Goal: Information Seeking & Learning: Learn about a topic

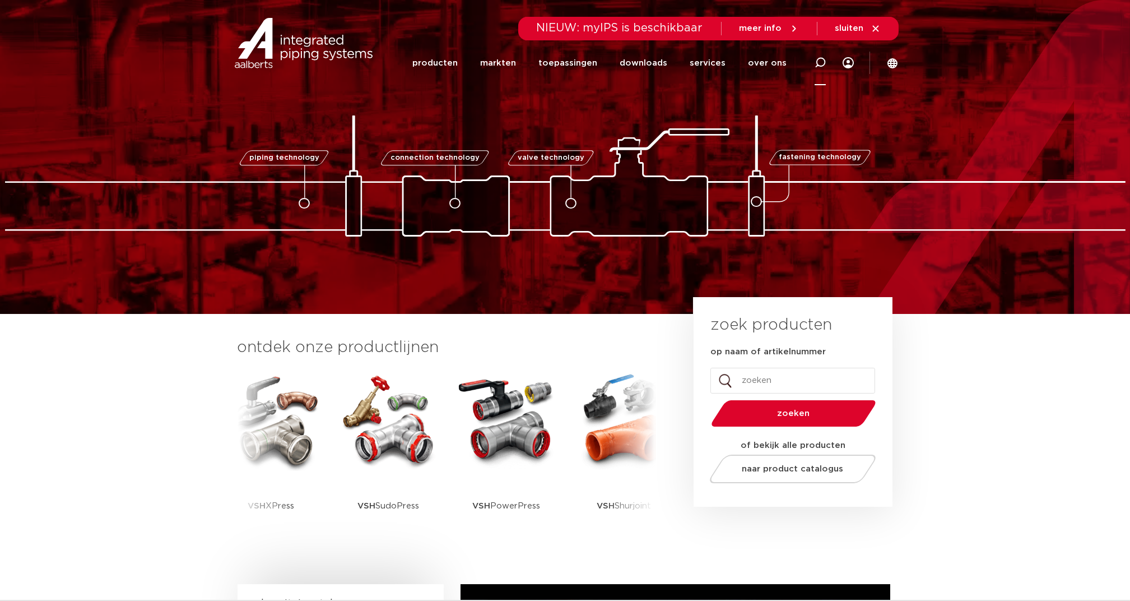
click at [820, 65] on icon at bounding box center [820, 62] width 13 height 13
type input "verf"
click button "Zoeken" at bounding box center [0, 0] width 0 height 0
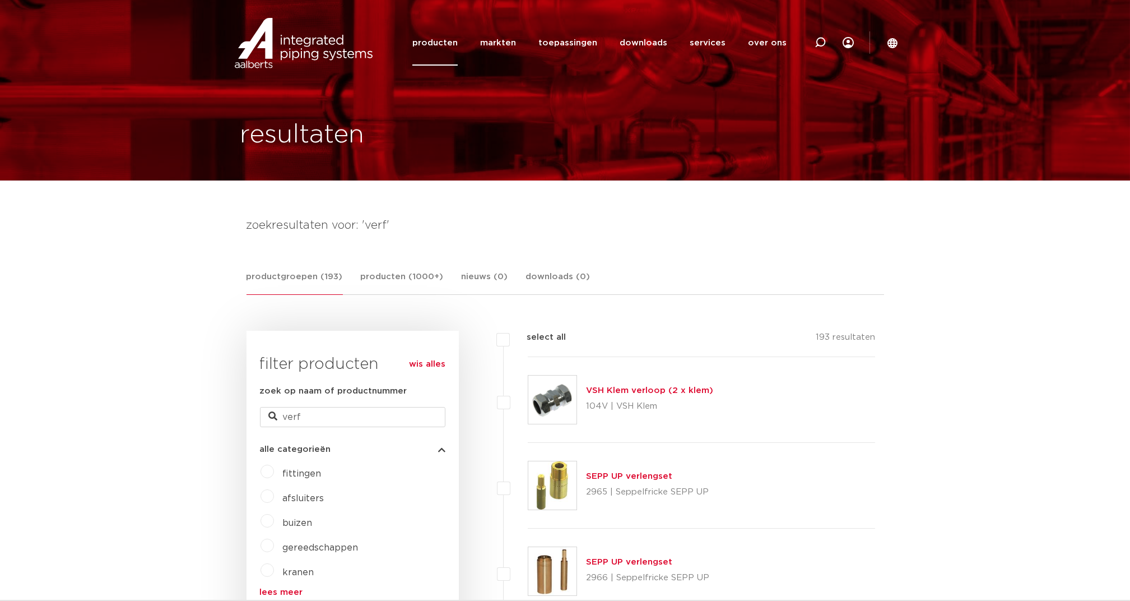
click at [458, 46] on link "producten" at bounding box center [434, 42] width 45 height 45
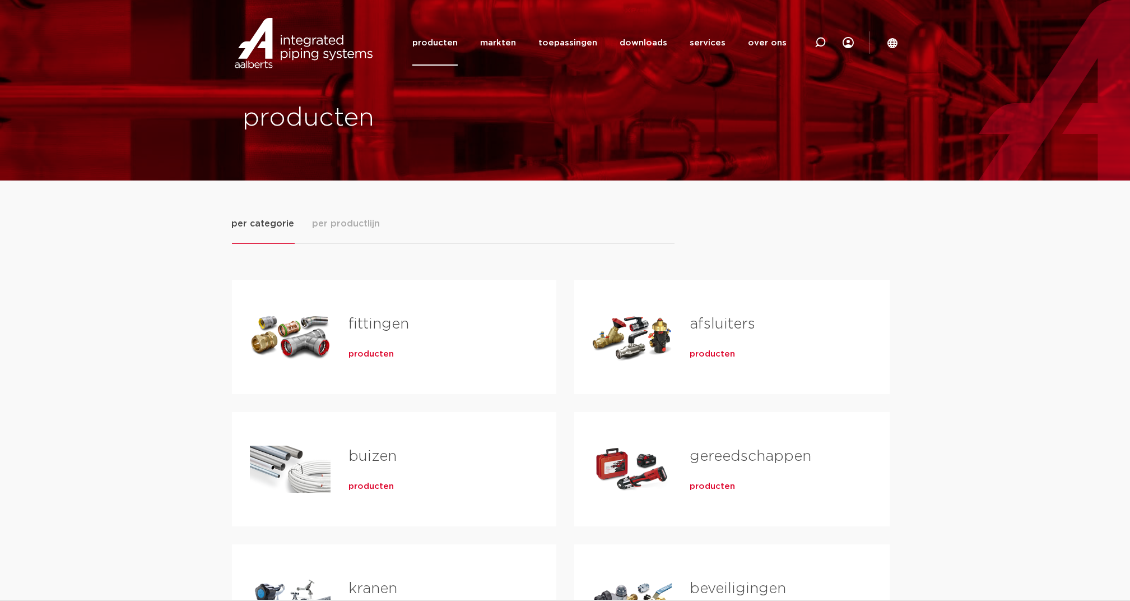
click at [347, 225] on span "per productlijn" at bounding box center [347, 223] width 68 height 13
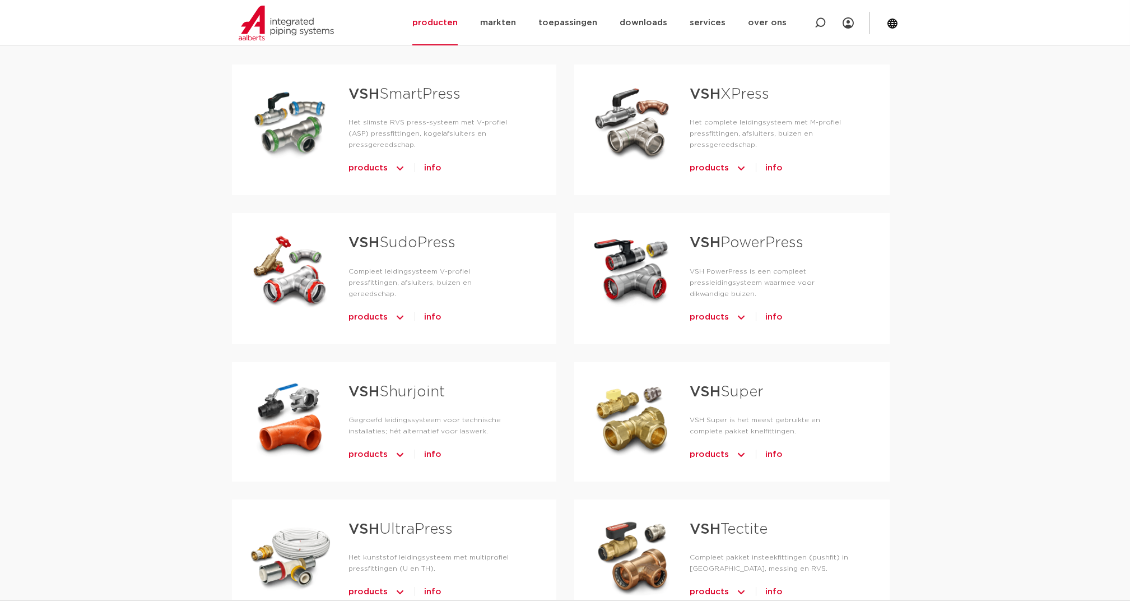
scroll to position [224, 0]
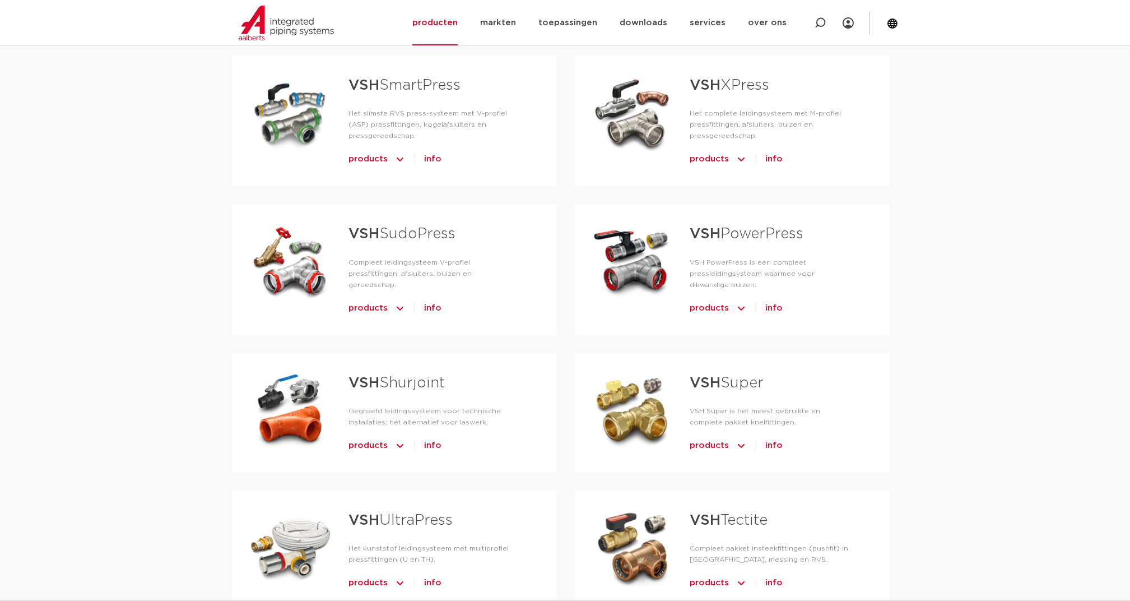
click at [377, 437] on span "products" at bounding box center [368, 446] width 39 height 18
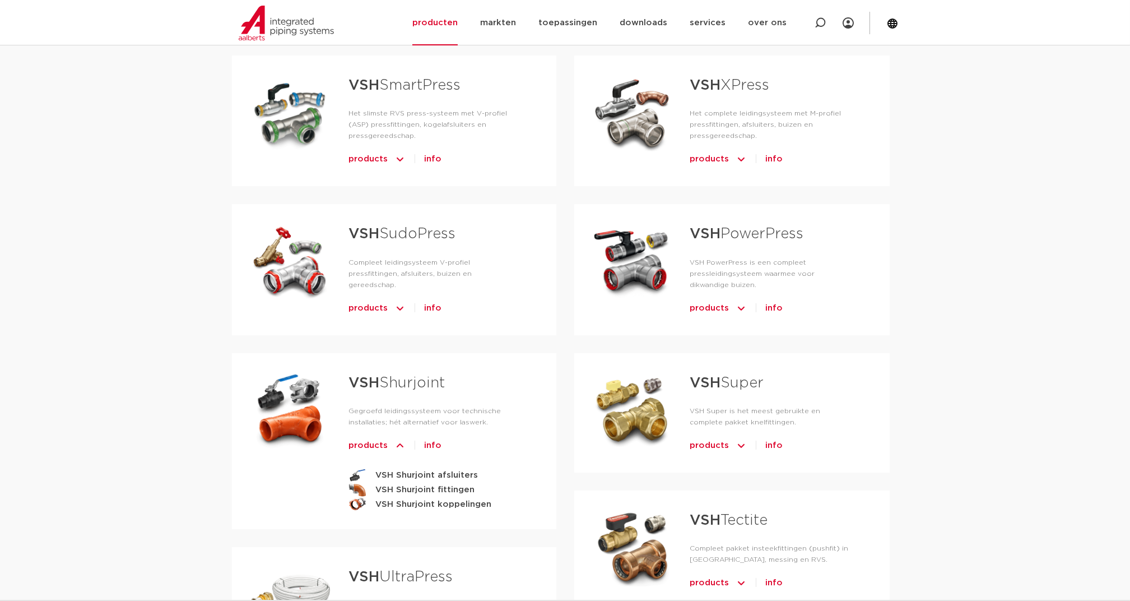
click at [431, 437] on span "info" at bounding box center [432, 446] width 17 height 18
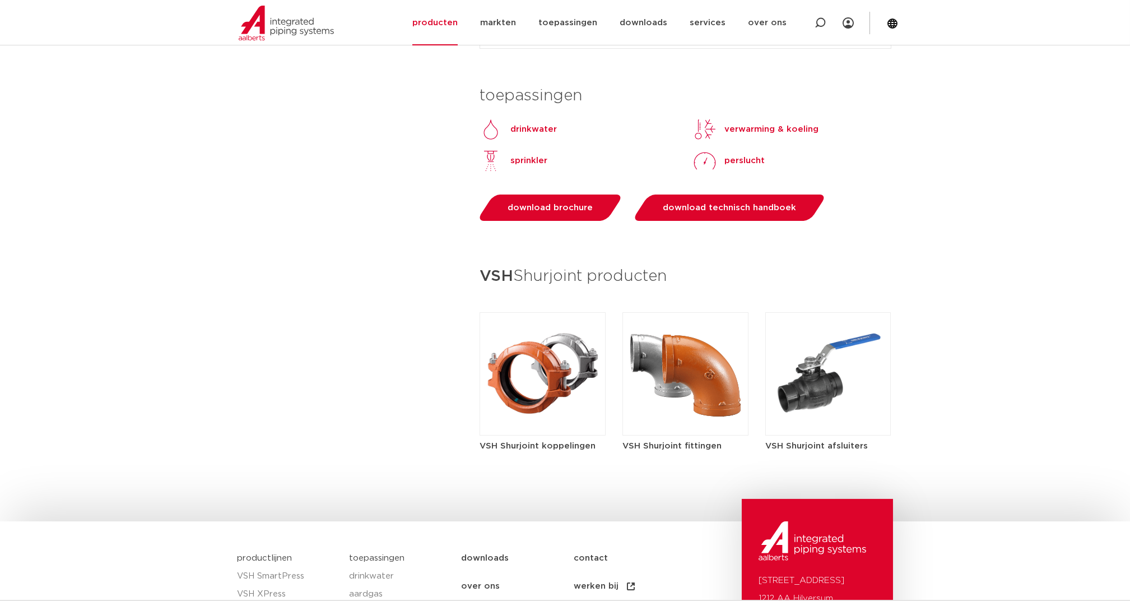
scroll to position [1121, 0]
